Goal: Information Seeking & Learning: Learn about a topic

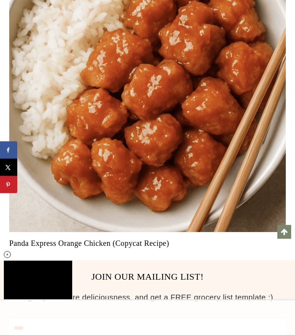
scroll to position [6172, 0]
